Goal: Navigation & Orientation: Find specific page/section

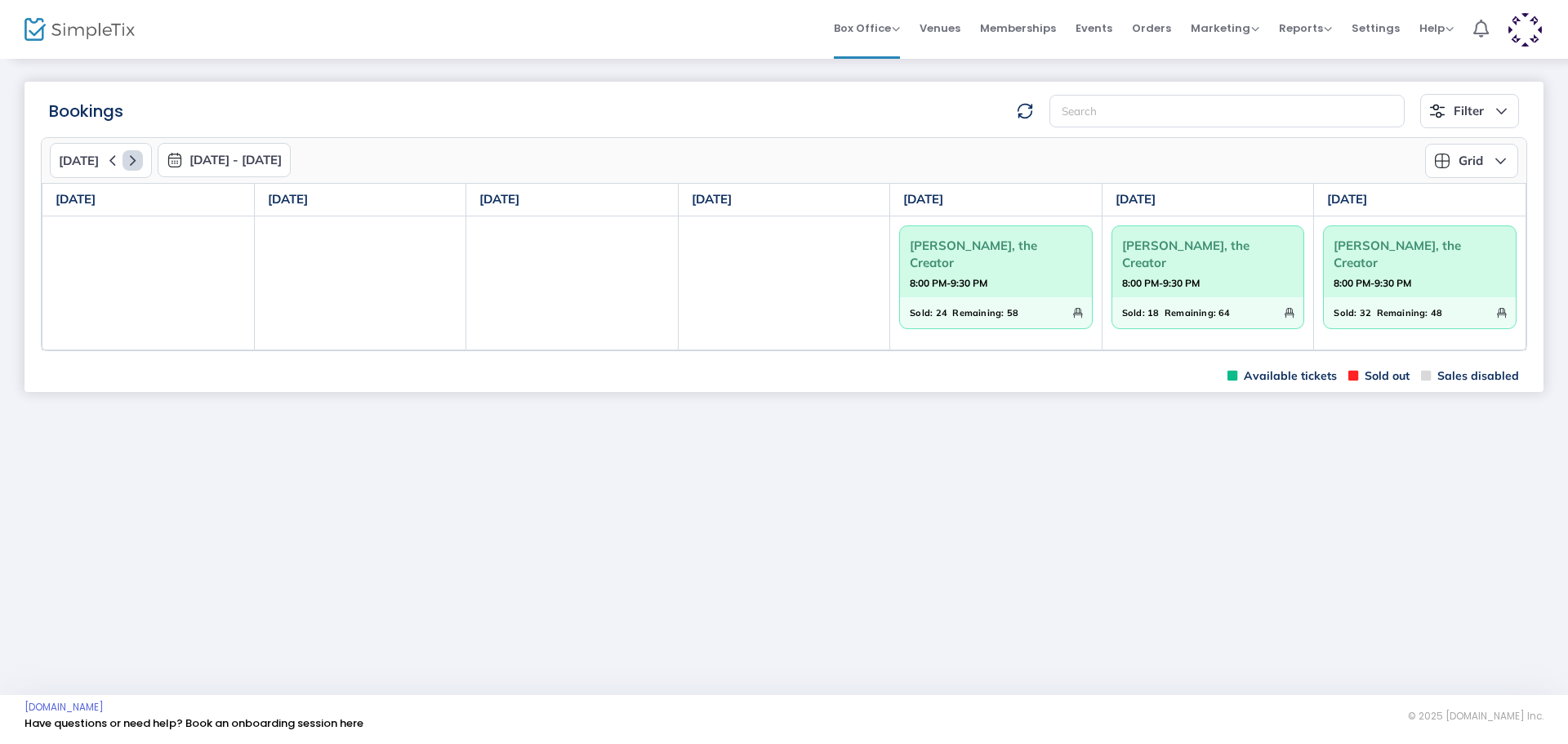
click at [130, 155] on icon at bounding box center [133, 160] width 21 height 21
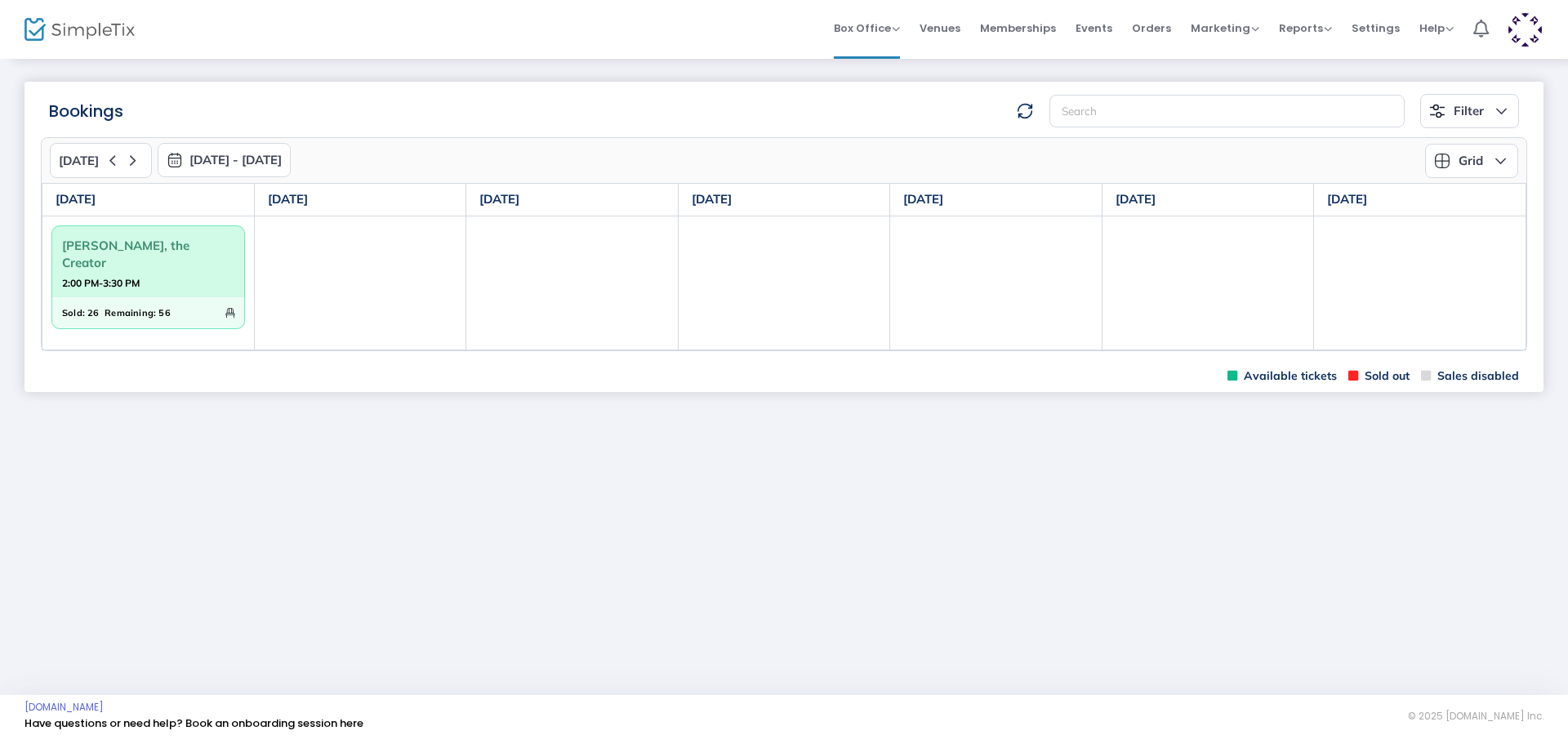
click at [105, 28] on img at bounding box center [80, 30] width 110 height 24
